Goal: Task Accomplishment & Management: Use online tool/utility

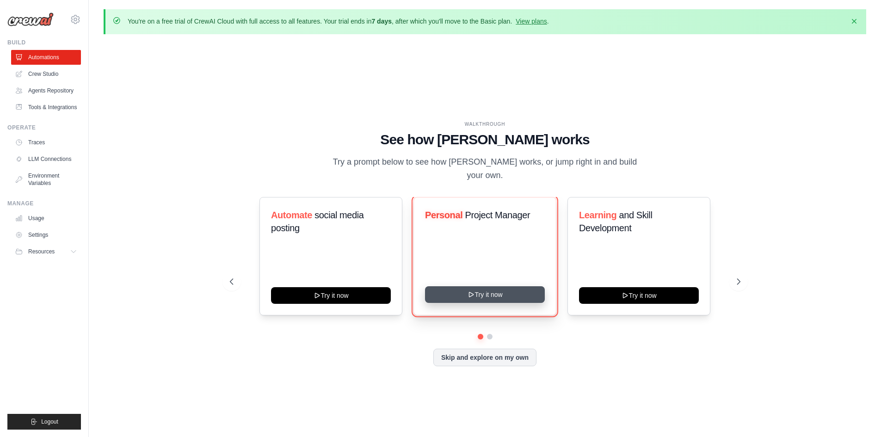
click at [487, 293] on button "Try it now" at bounding box center [485, 294] width 120 height 17
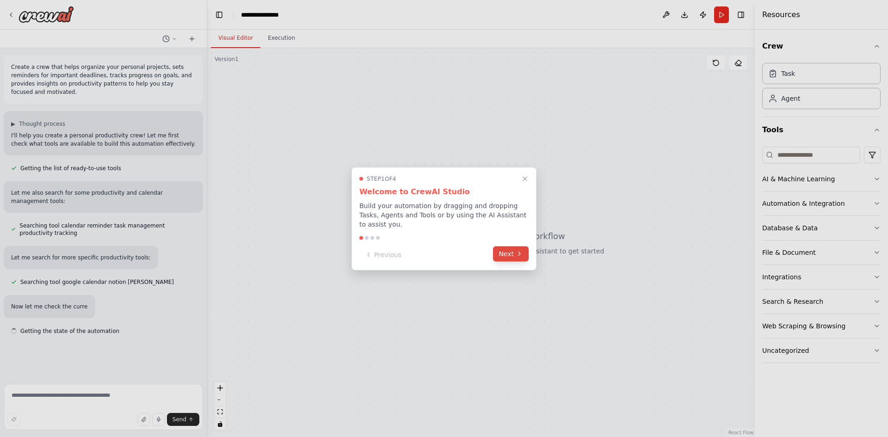
click at [515, 248] on button "Next" at bounding box center [511, 253] width 36 height 15
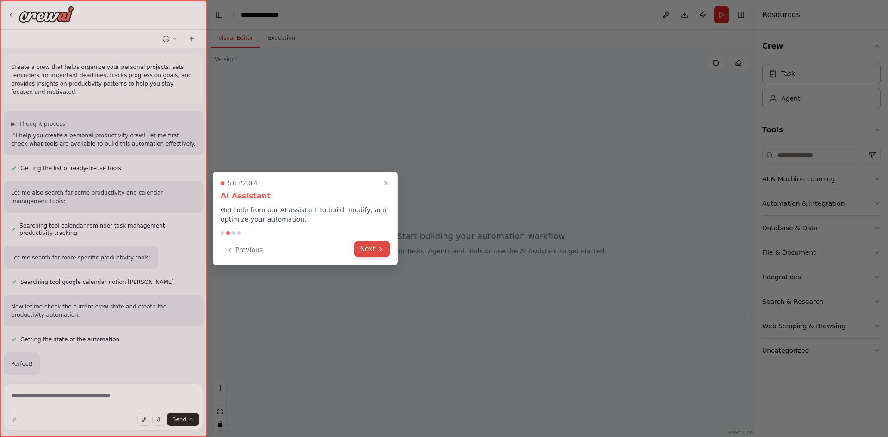
scroll to position [12, 0]
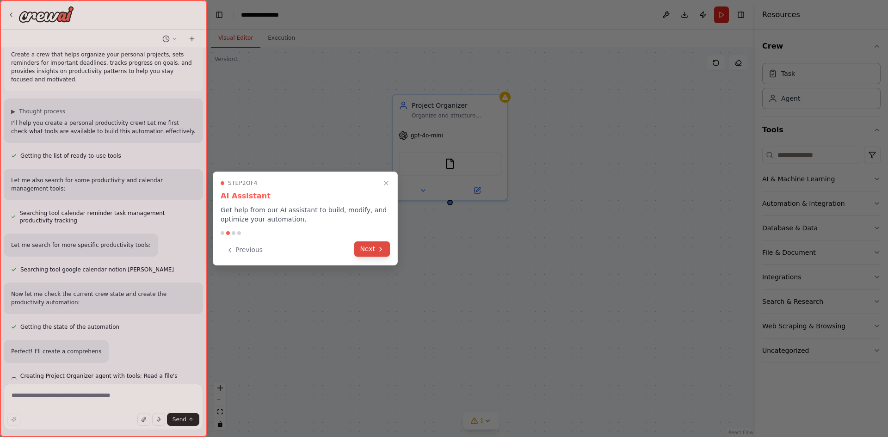
click at [377, 246] on icon at bounding box center [380, 249] width 7 height 7
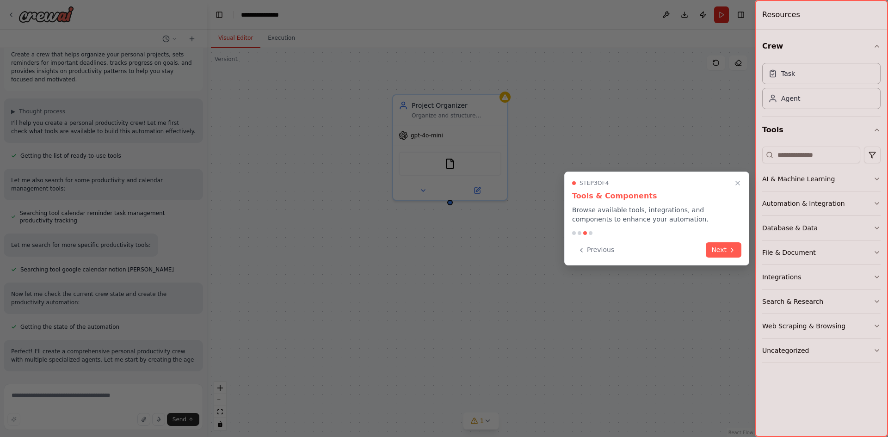
scroll to position [21, 0]
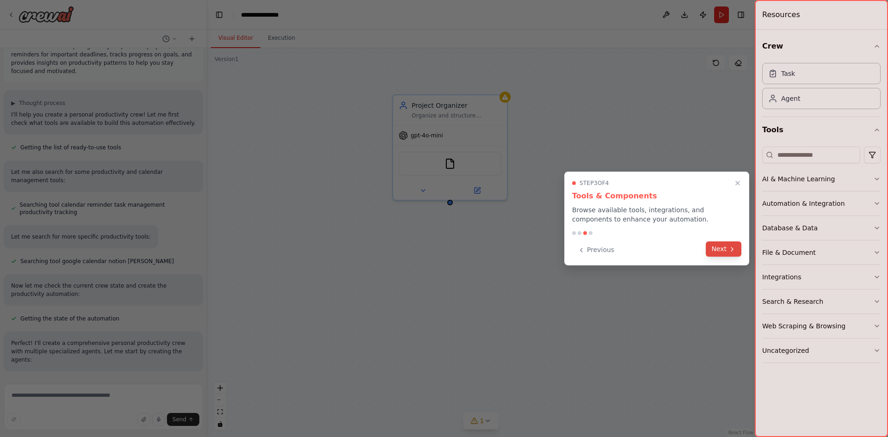
click at [729, 250] on icon at bounding box center [732, 249] width 7 height 7
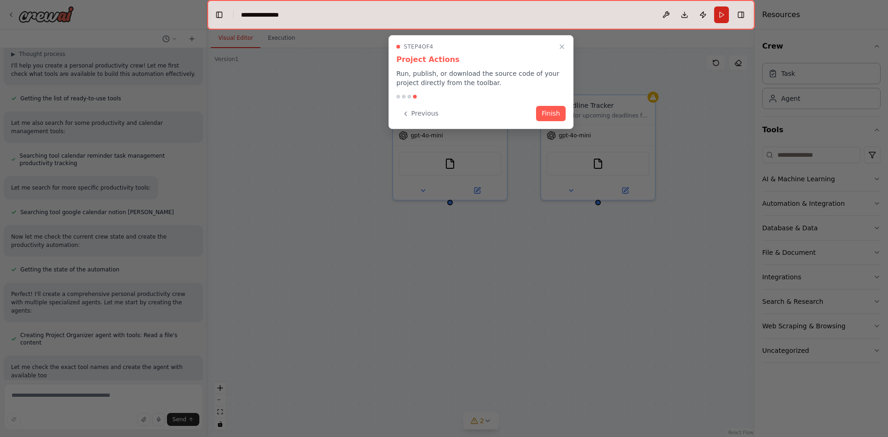
scroll to position [78, 0]
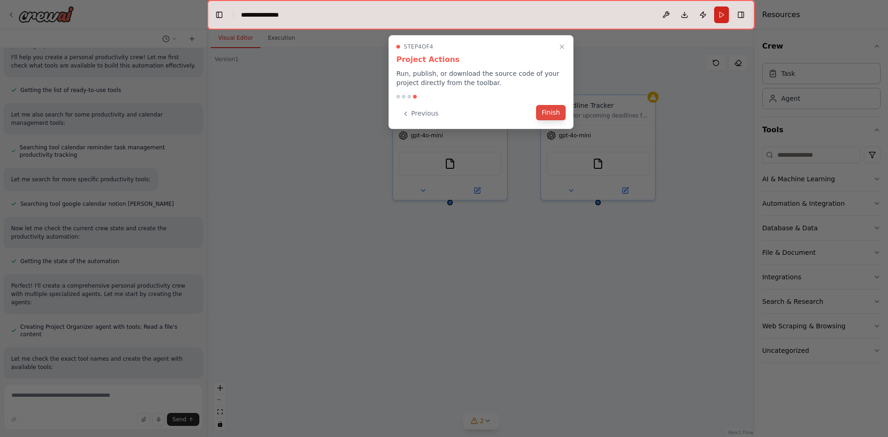
click at [558, 113] on button "Finish" at bounding box center [551, 112] width 30 height 15
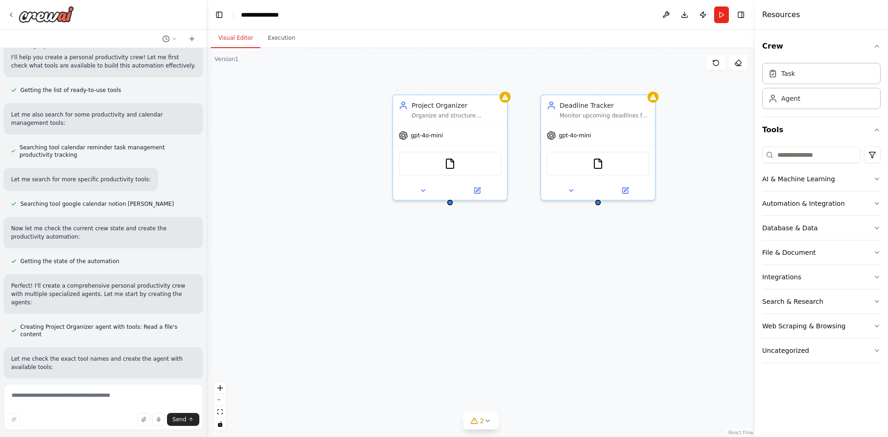
scroll to position [97, 0]
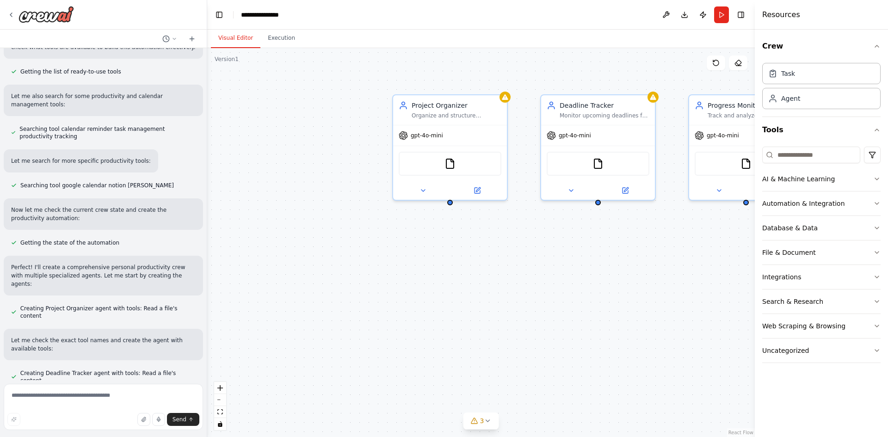
click at [0, 437] on nordpass-portal at bounding box center [0, 437] width 0 height 0
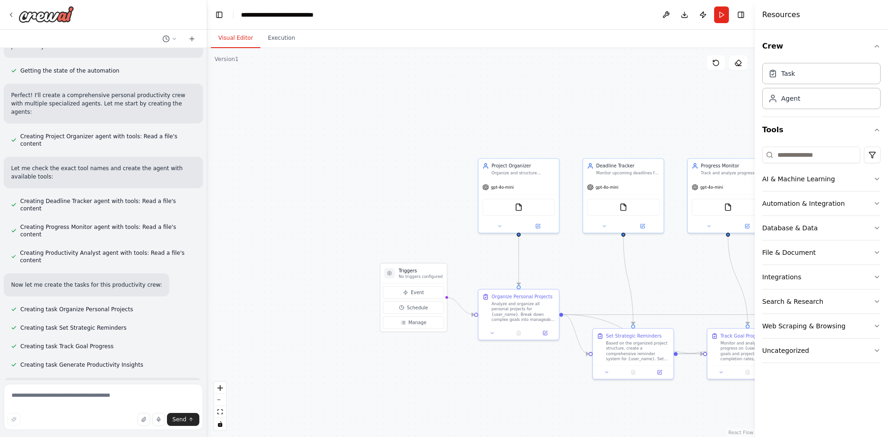
scroll to position [287, 0]
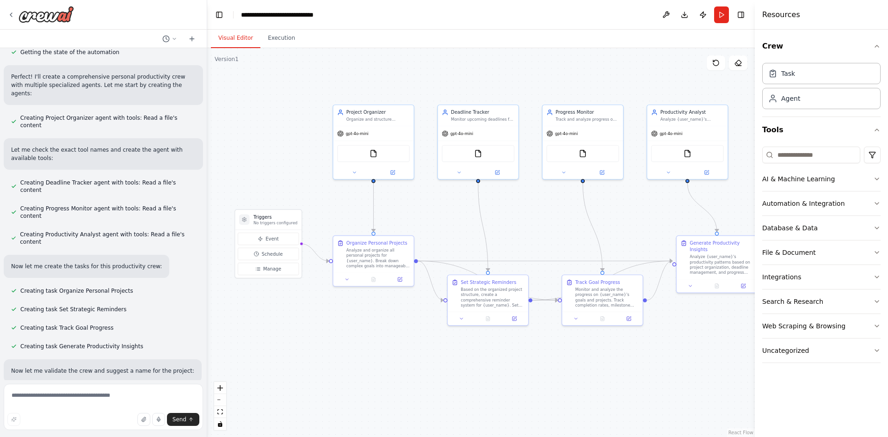
drag, startPoint x: 558, startPoint y: 282, endPoint x: 413, endPoint y: 228, distance: 154.9
click at [413, 228] on div ".deletable-edge-delete-btn { width: 20px; height: 20px; border: 0px solid #ffff…" at bounding box center [481, 242] width 548 height 389
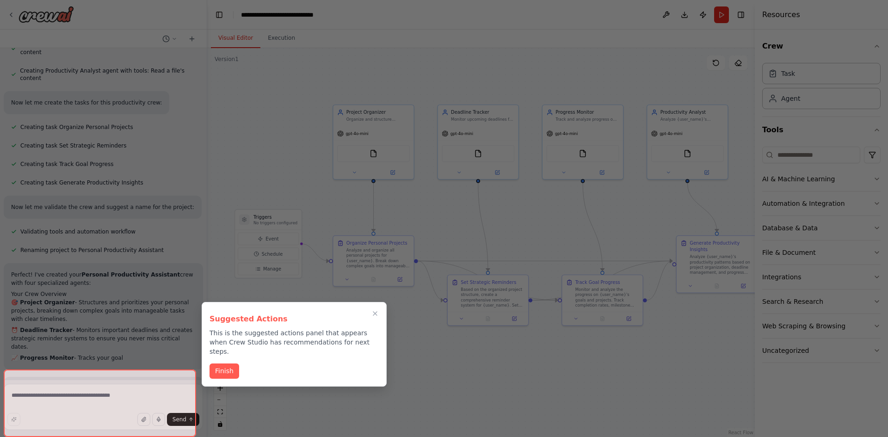
scroll to position [515, 0]
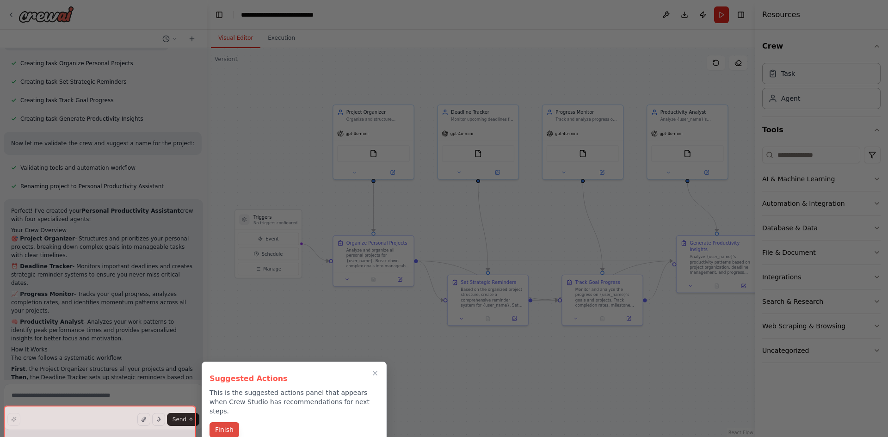
click at [220, 425] on button "Finish" at bounding box center [225, 429] width 30 height 15
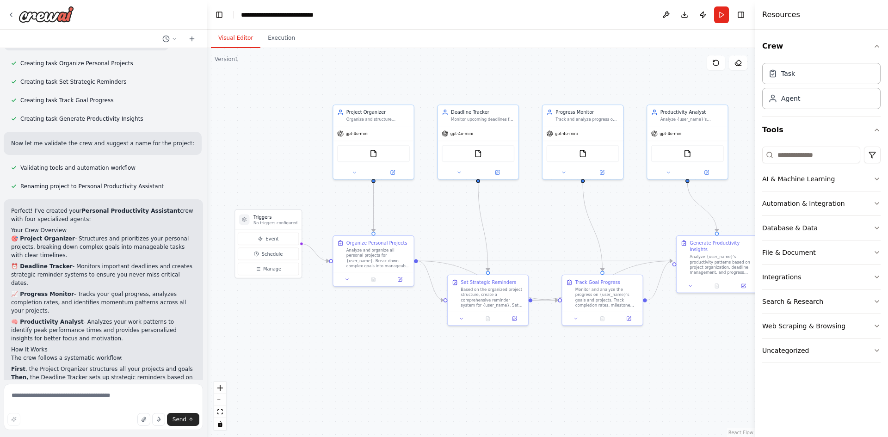
click at [875, 226] on icon "button" at bounding box center [877, 227] width 7 height 7
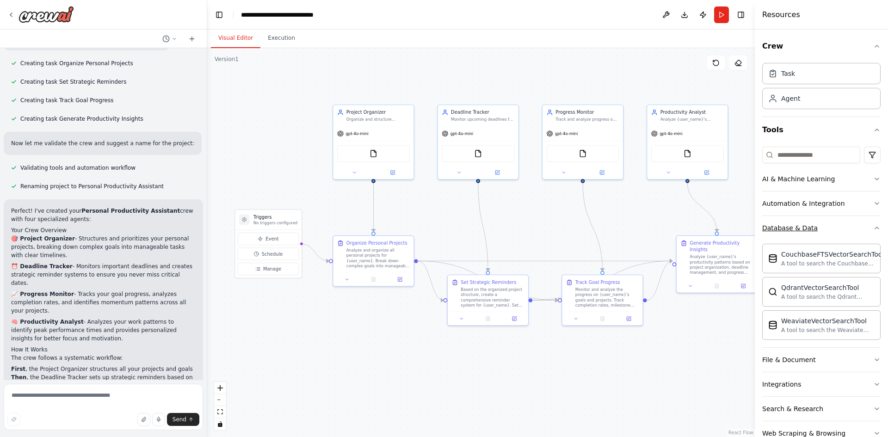
click at [874, 226] on icon "button" at bounding box center [877, 227] width 7 height 7
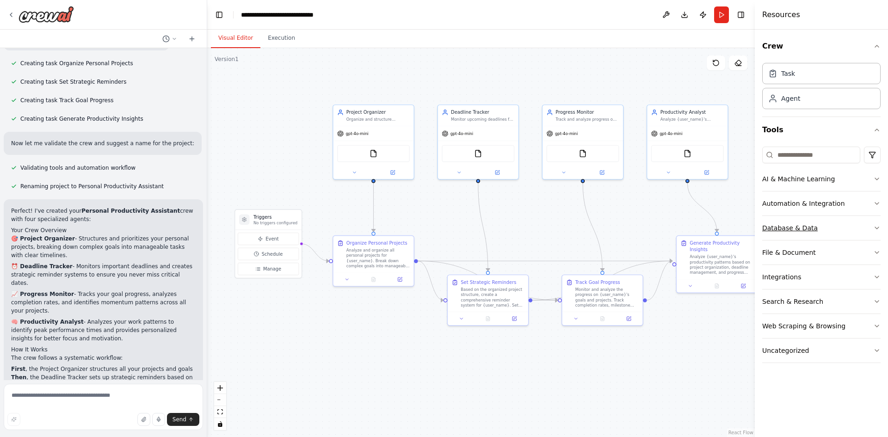
scroll to position [740, 0]
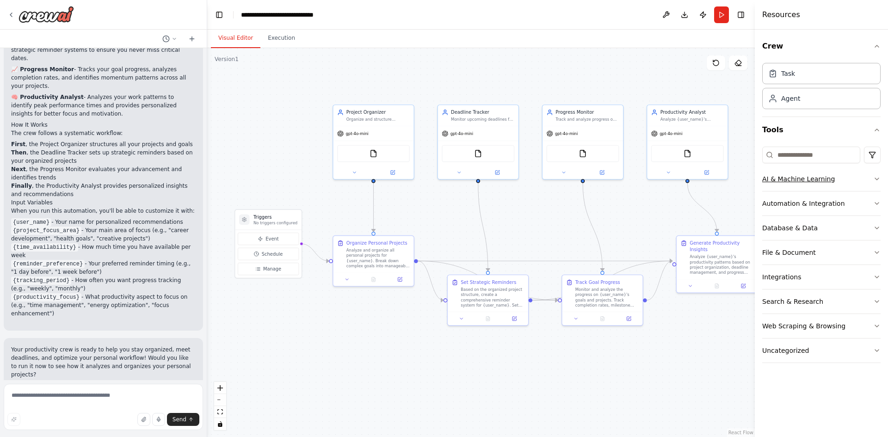
click at [876, 180] on icon "button" at bounding box center [877, 178] width 7 height 7
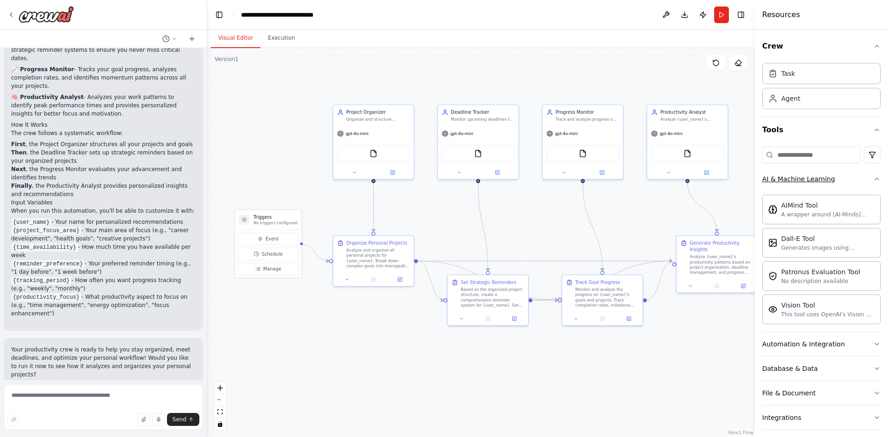
click at [875, 180] on icon "button" at bounding box center [877, 179] width 4 height 2
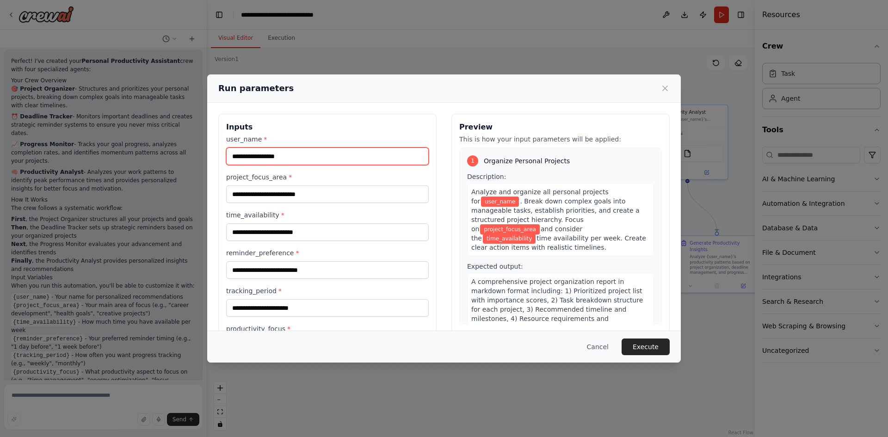
click at [305, 156] on input "user_name *" at bounding box center [327, 157] width 203 height 18
type input "****"
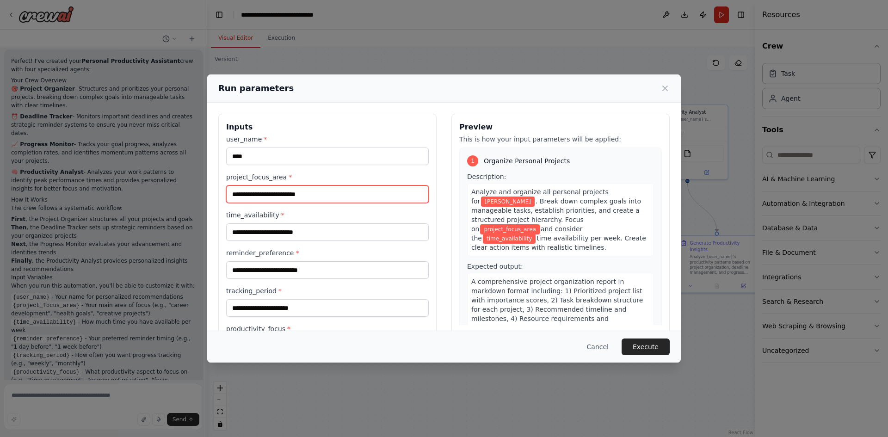
click at [271, 192] on input "project_focus_area *" at bounding box center [327, 195] width 203 height 18
type input "**********"
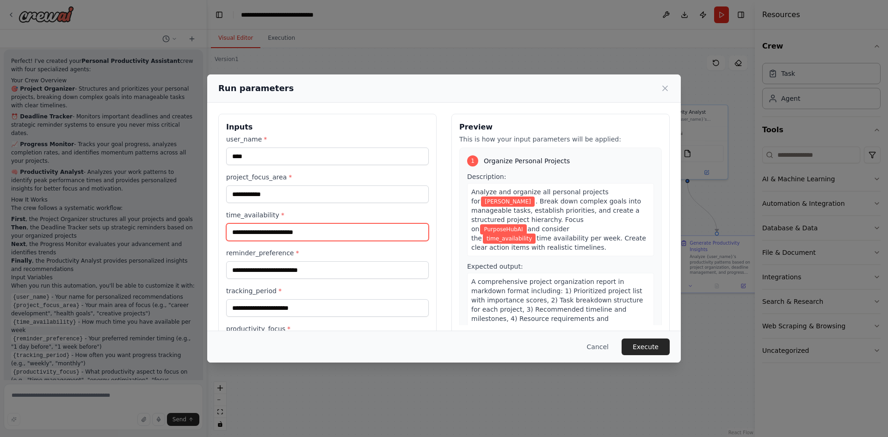
click at [340, 234] on input "time_availability *" at bounding box center [327, 232] width 203 height 18
type input "*"
type input "*****"
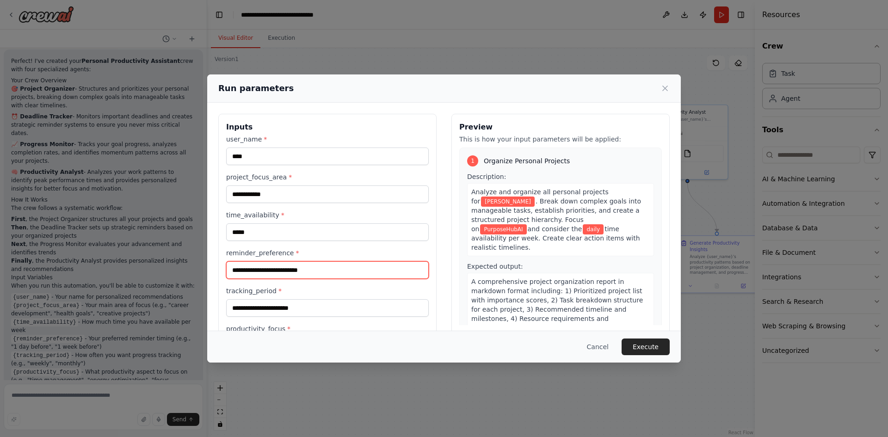
click at [319, 273] on input "reminder_preference *" at bounding box center [327, 270] width 203 height 18
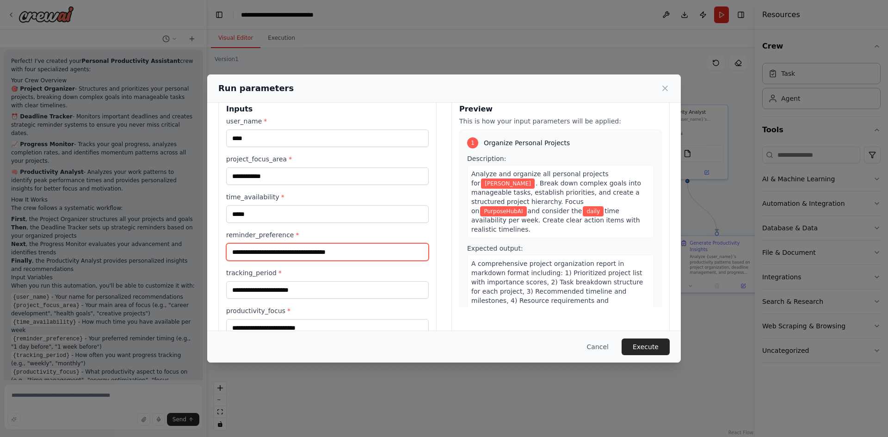
scroll to position [43, 0]
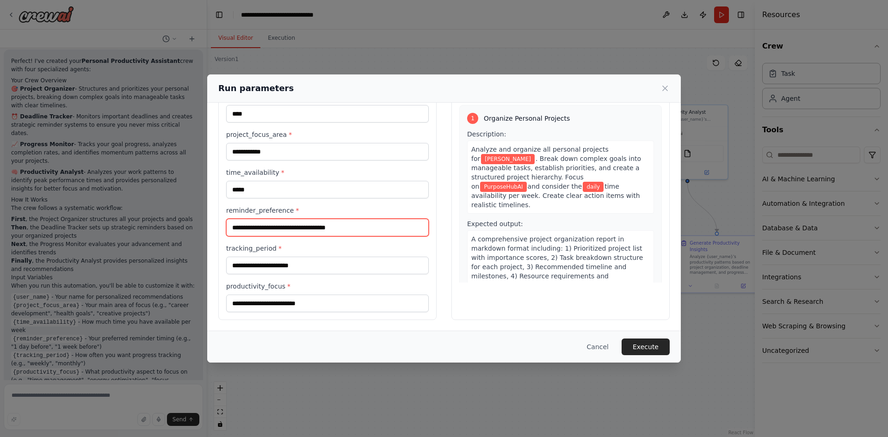
type input "**********"
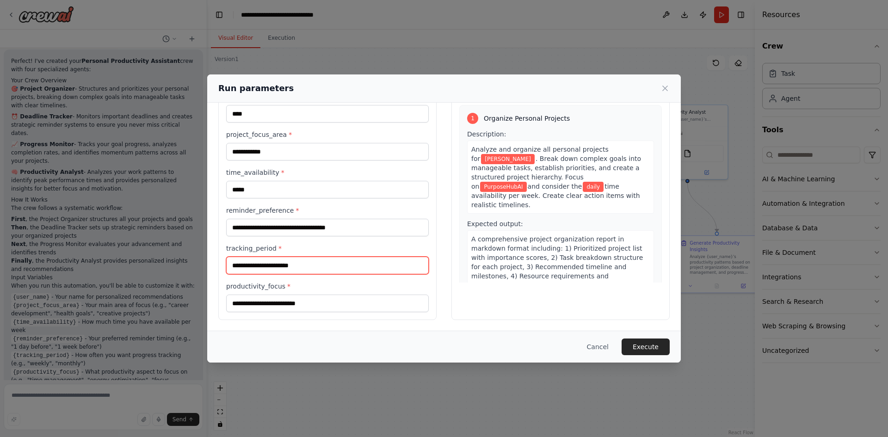
click at [291, 263] on input "tracking_period *" at bounding box center [327, 266] width 203 height 18
type input "*******"
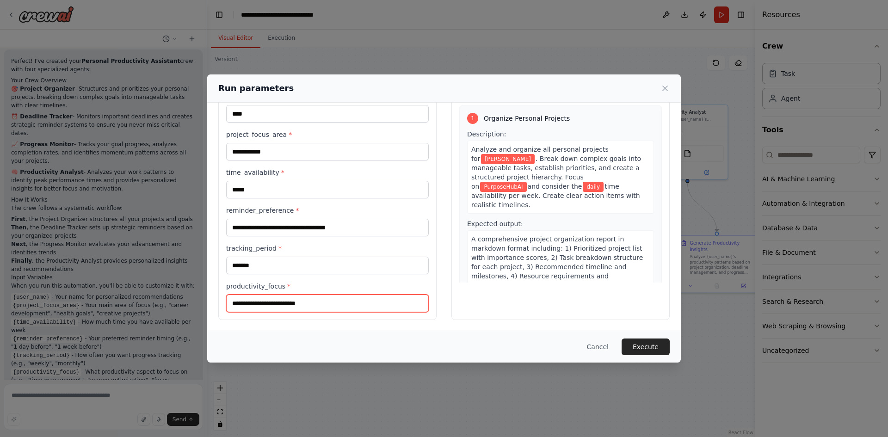
click at [311, 308] on input "productivity_focus *" at bounding box center [327, 304] width 203 height 18
type input "*"
type input "******"
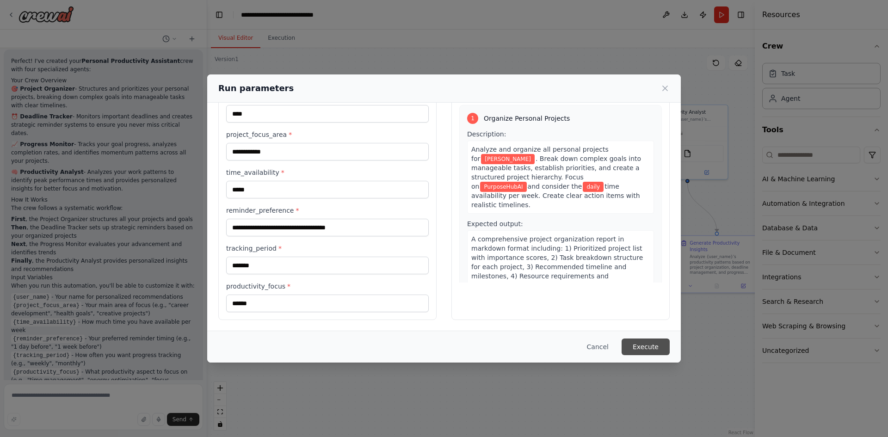
click at [648, 350] on button "Execute" at bounding box center [646, 347] width 48 height 17
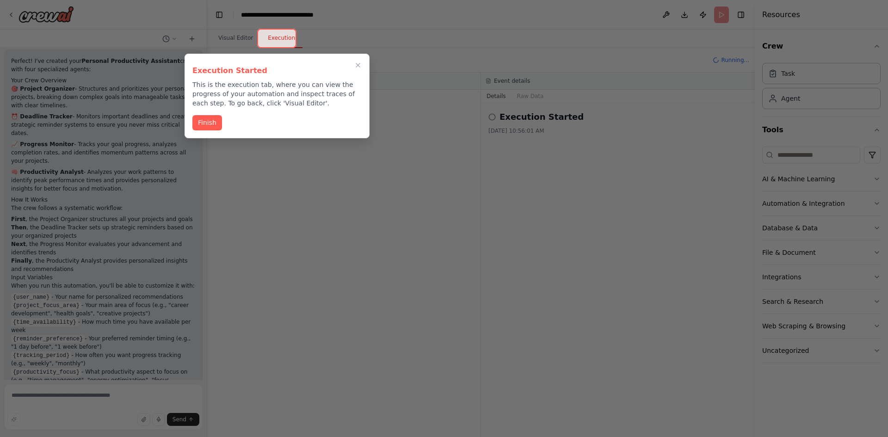
click at [205, 120] on button "Finish" at bounding box center [207, 122] width 30 height 15
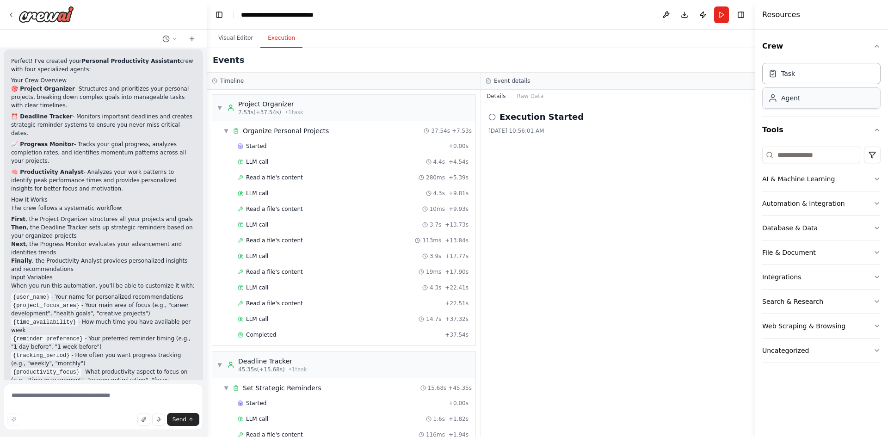
scroll to position [740, 0]
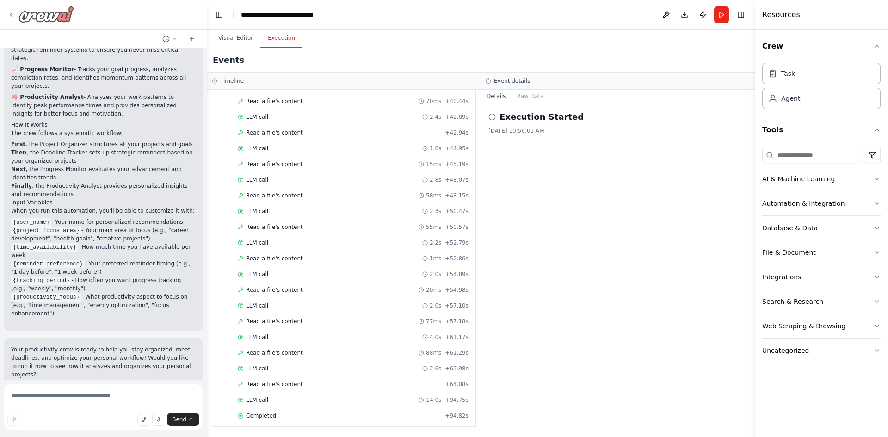
click at [34, 16] on img at bounding box center [47, 14] width 56 height 17
